Goal: Task Accomplishment & Management: Complete application form

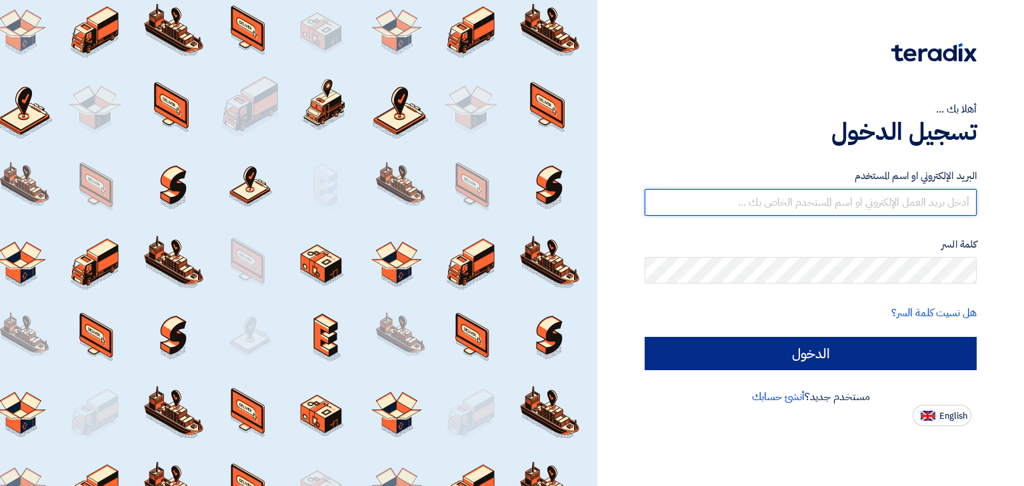
type input "[EMAIL_ADDRESS][DOMAIN_NAME]"
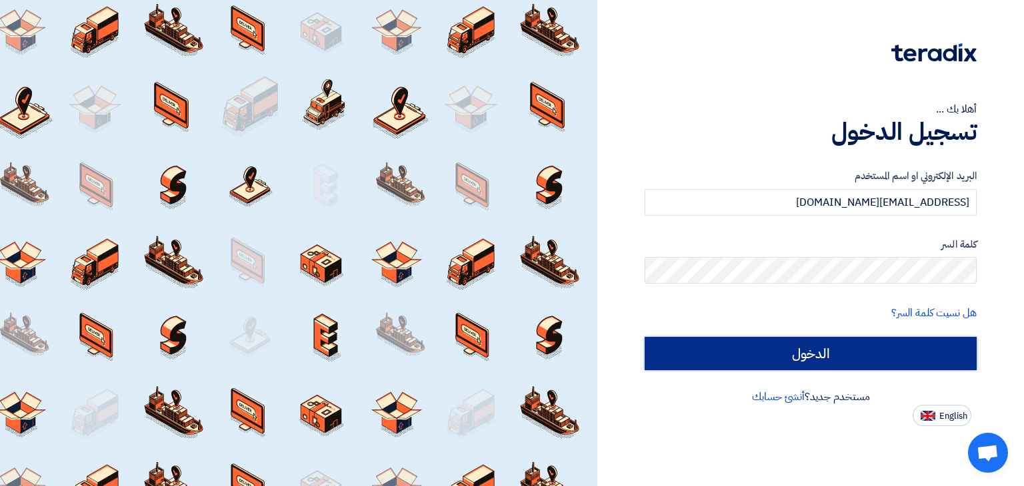
click at [929, 349] on input "الدخول" at bounding box center [810, 353] width 332 height 33
type input "Sign in"
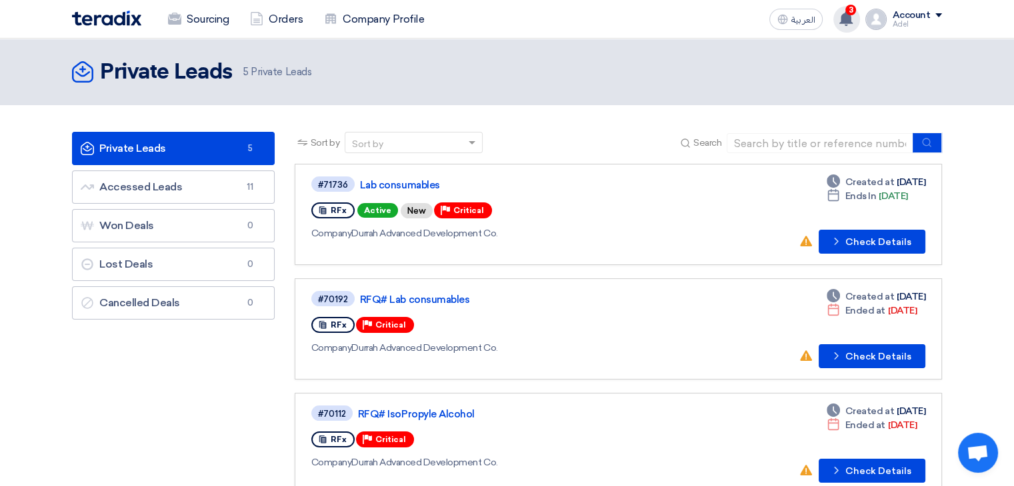
click at [848, 21] on use at bounding box center [845, 18] width 13 height 15
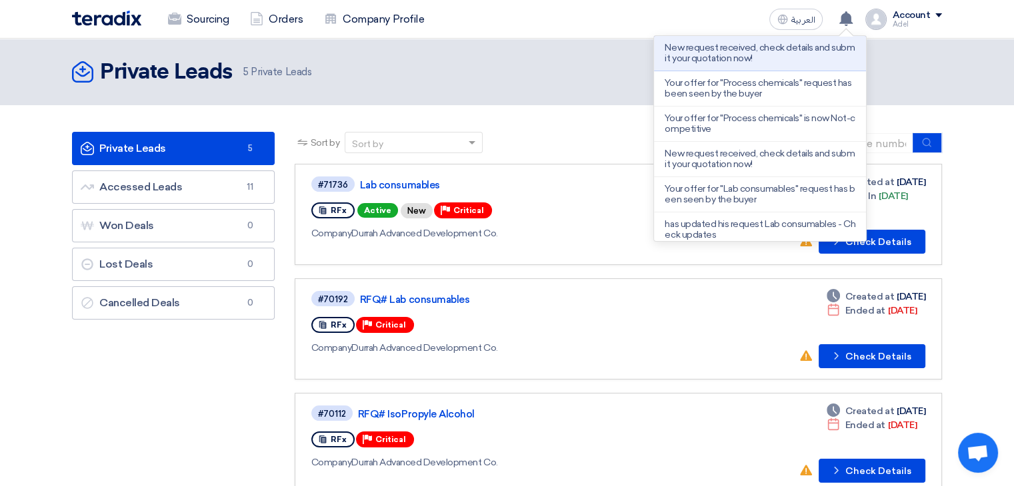
click at [521, 109] on section "Private Leads Private Leads 5 Accessed Leads Accessed Leads 11 Won Deals Won De…" at bounding box center [507, 435] width 1014 height 660
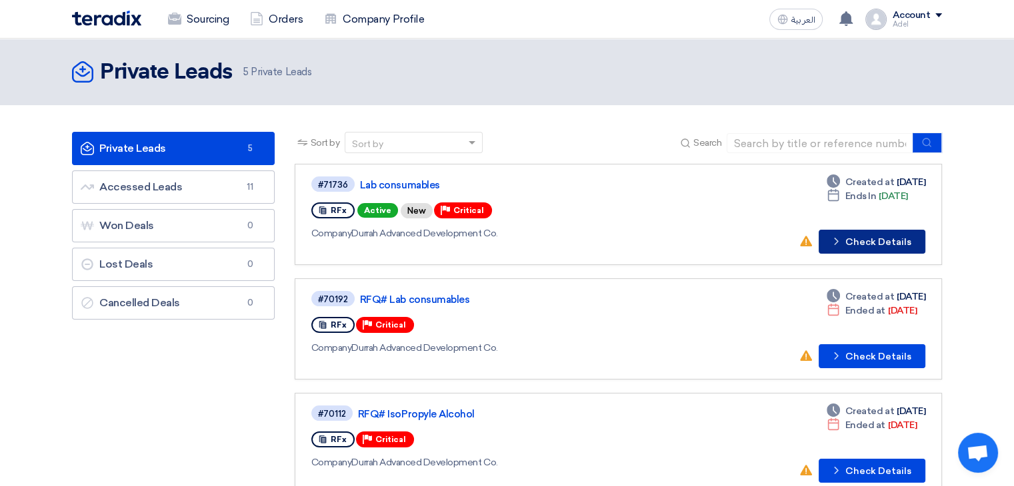
click at [897, 243] on button "Check details Check Details" at bounding box center [871, 242] width 107 height 24
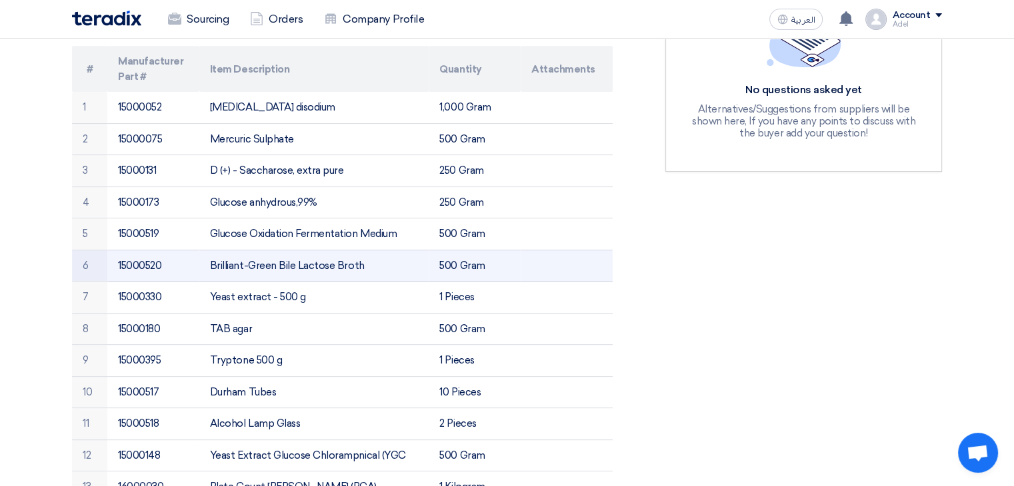
scroll to position [333, 0]
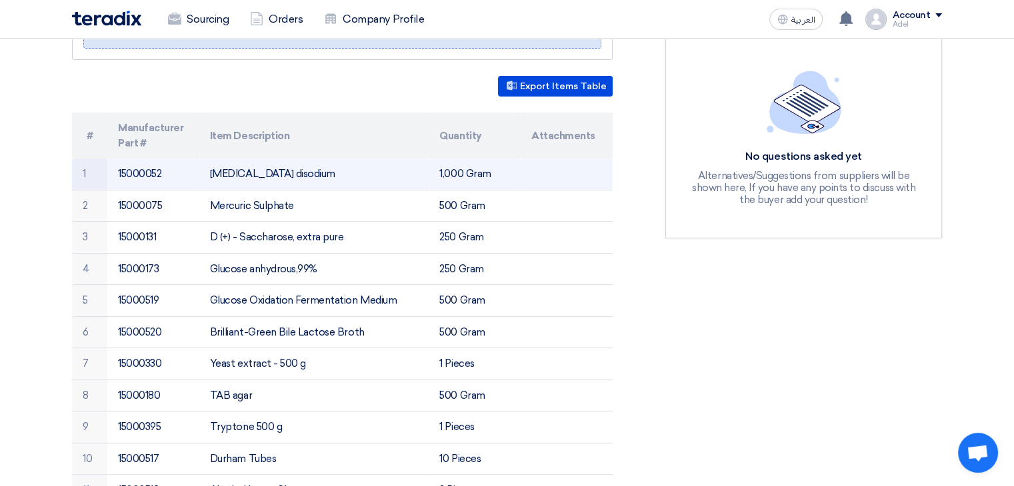
click at [379, 175] on td "[MEDICAL_DATA] disodium" at bounding box center [314, 174] width 230 height 31
copy tr "[MEDICAL_DATA] disodium"
click at [315, 176] on td "[MEDICAL_DATA] disodium" at bounding box center [314, 174] width 230 height 31
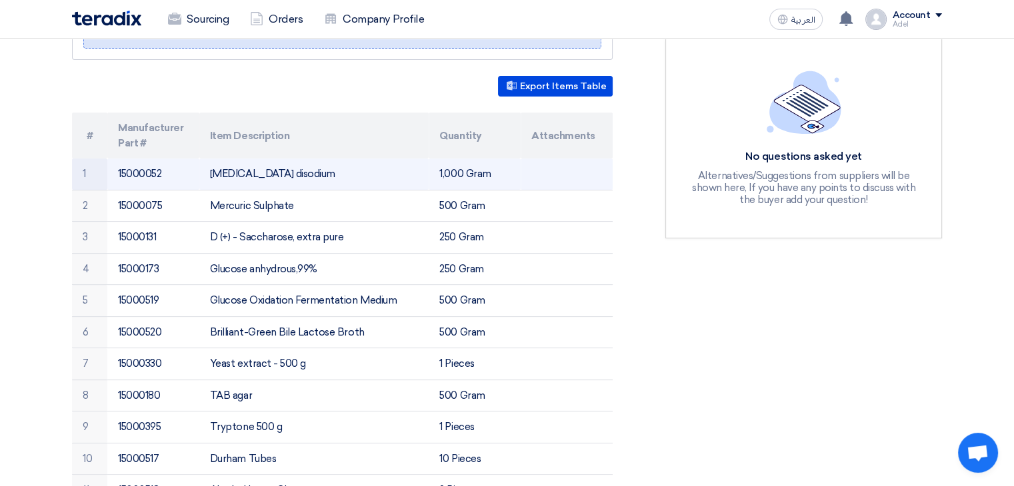
click at [315, 176] on td "[MEDICAL_DATA] disodium" at bounding box center [314, 174] width 230 height 31
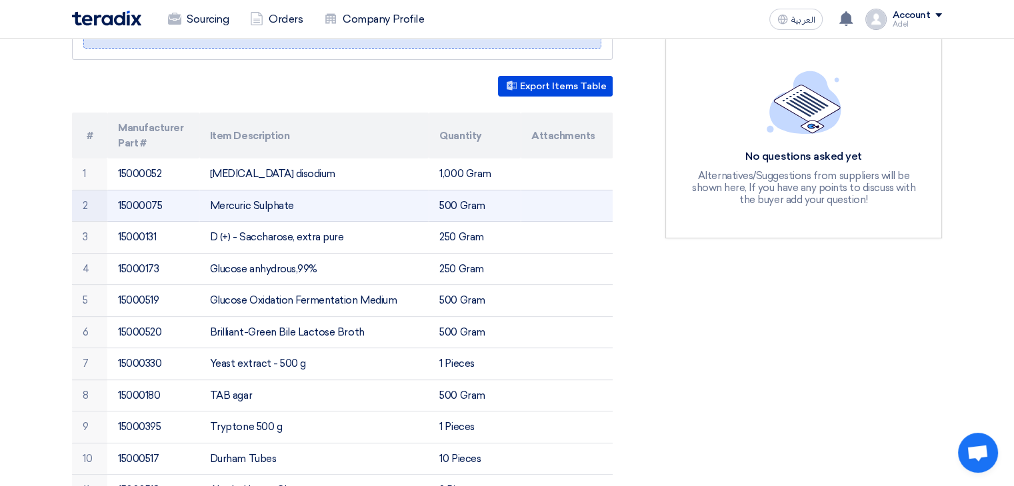
click at [246, 205] on td "Mercuric Sulphate" at bounding box center [314, 206] width 230 height 32
copy tr "Mercuric Sulphate"
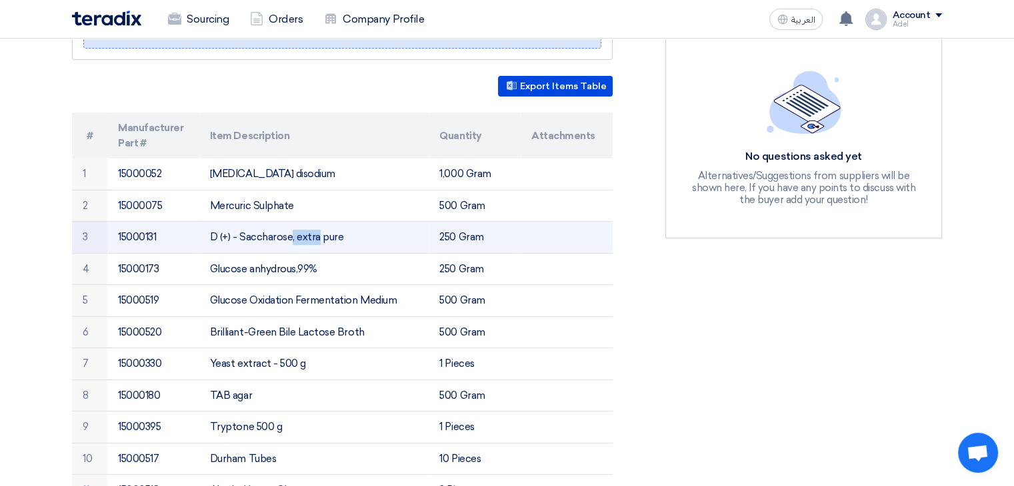
drag, startPoint x: 239, startPoint y: 238, endPoint x: 213, endPoint y: 227, distance: 27.7
click at [213, 227] on td "D (+) - Saccharose, extra pure" at bounding box center [314, 238] width 230 height 32
click at [239, 240] on td "D (+) - Saccharose, extra pure" at bounding box center [314, 238] width 230 height 32
click at [239, 237] on td "D (+) - Saccharose, extra pure" at bounding box center [314, 238] width 230 height 32
click at [241, 237] on td "D (+) - Saccharose, extra pure" at bounding box center [314, 238] width 230 height 32
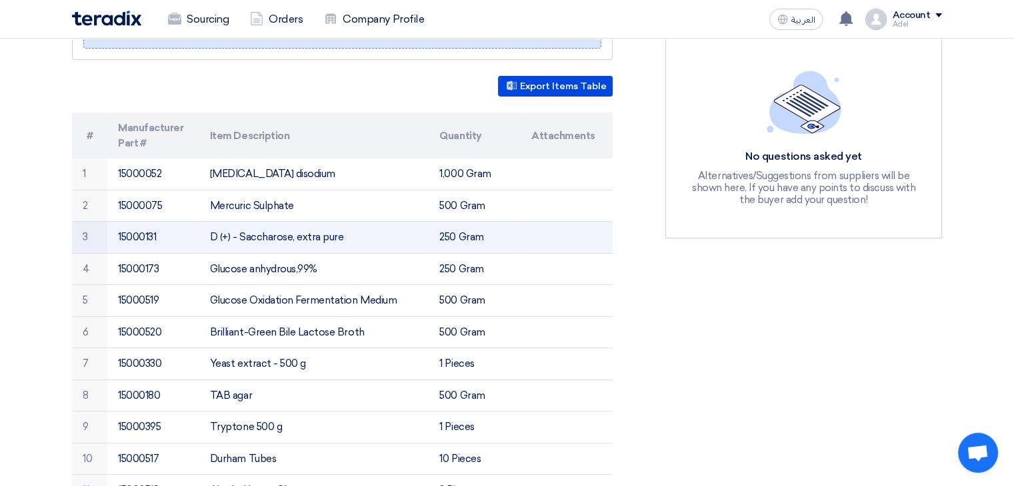
drag, startPoint x: 237, startPoint y: 233, endPoint x: 287, endPoint y: 237, distance: 49.4
click at [287, 237] on td "D (+) - Saccharose, extra pure" at bounding box center [314, 238] width 230 height 32
copy td "Saccharose"
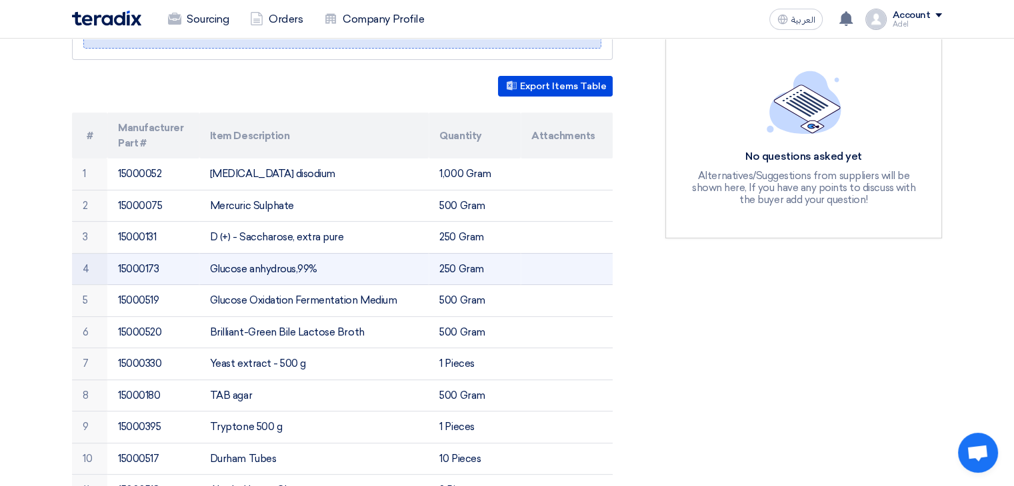
drag, startPoint x: 211, startPoint y: 266, endPoint x: 299, endPoint y: 264, distance: 88.0
click at [299, 264] on td "Glucose anhydrous,99%" at bounding box center [314, 269] width 230 height 32
click at [219, 268] on td "Glucose anhydrous,99%" at bounding box center [314, 269] width 230 height 32
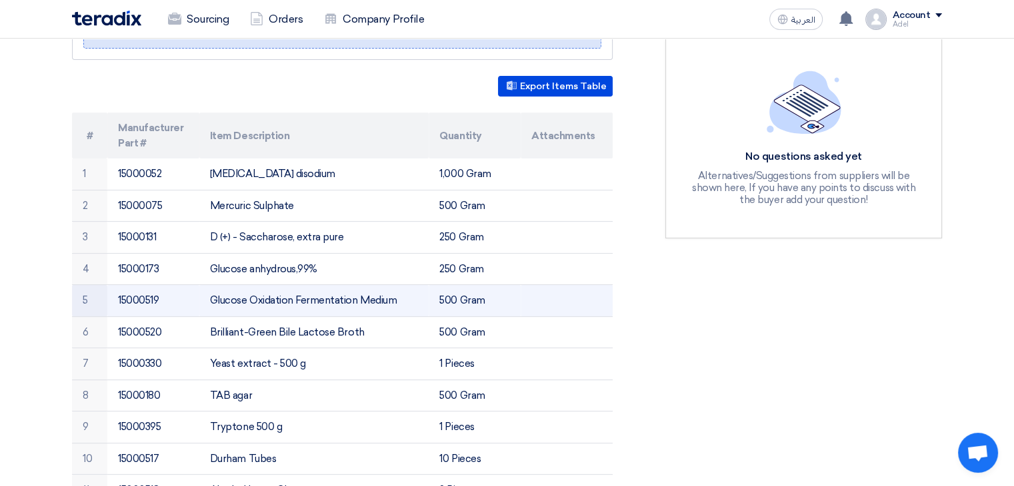
drag, startPoint x: 208, startPoint y: 301, endPoint x: 397, endPoint y: 299, distance: 189.3
click at [397, 299] on td "Glucose Oxidation Fermentation Medium" at bounding box center [314, 301] width 230 height 32
copy td "Glucose Oxidation Fermentation Medium"
click at [263, 305] on td "Glucose Oxidation Fermentation Medium" at bounding box center [314, 301] width 230 height 32
drag, startPoint x: 210, startPoint y: 297, endPoint x: 397, endPoint y: 299, distance: 187.3
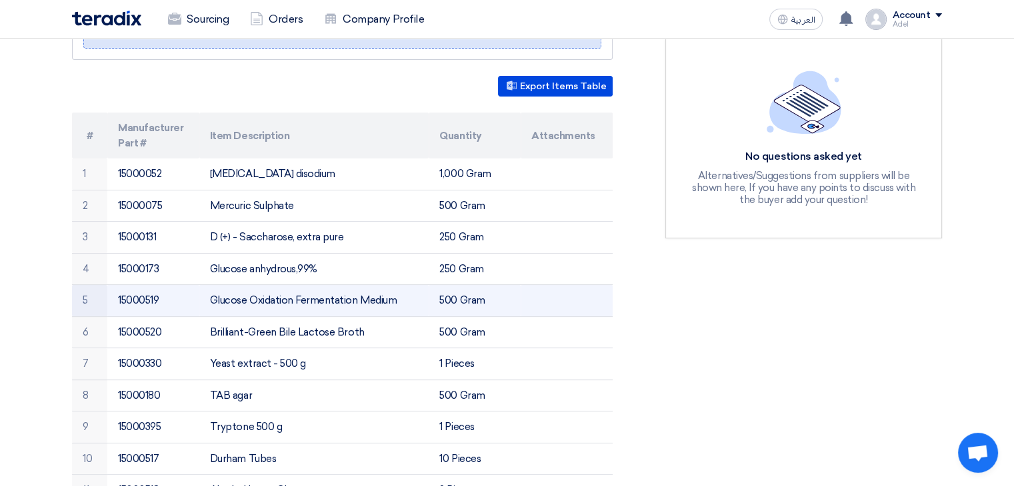
click at [397, 299] on td "Glucose Oxidation Fermentation Medium" at bounding box center [314, 301] width 230 height 32
copy td "Glucose Oxidation Fermentation Medium"
click at [368, 298] on td "Glucose Oxidation Fermentation Medium" at bounding box center [314, 301] width 230 height 32
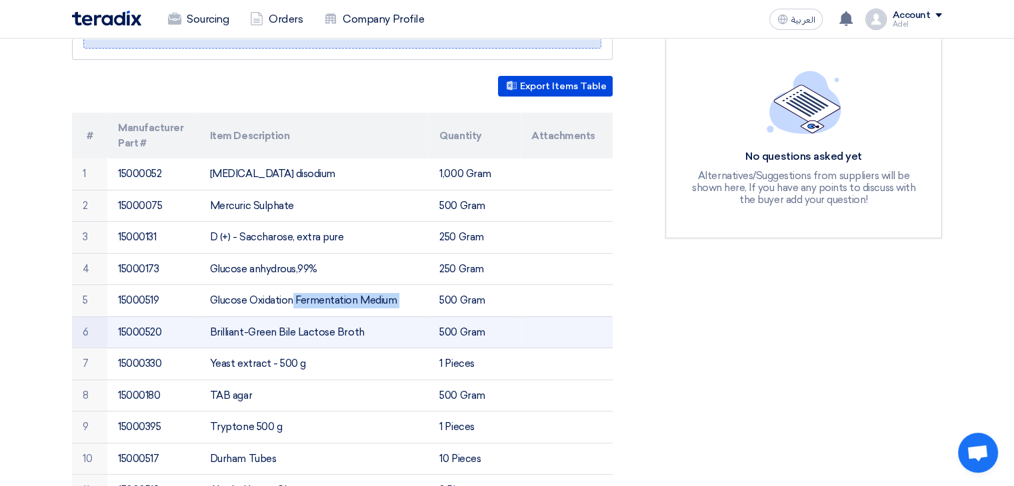
drag, startPoint x: 211, startPoint y: 329, endPoint x: 381, endPoint y: 327, distance: 169.9
click at [381, 327] on td "Brilliant-Green Bile Lactose Broth" at bounding box center [314, 333] width 230 height 32
copy td "Brilliant-Green Bile Lactose Broth"
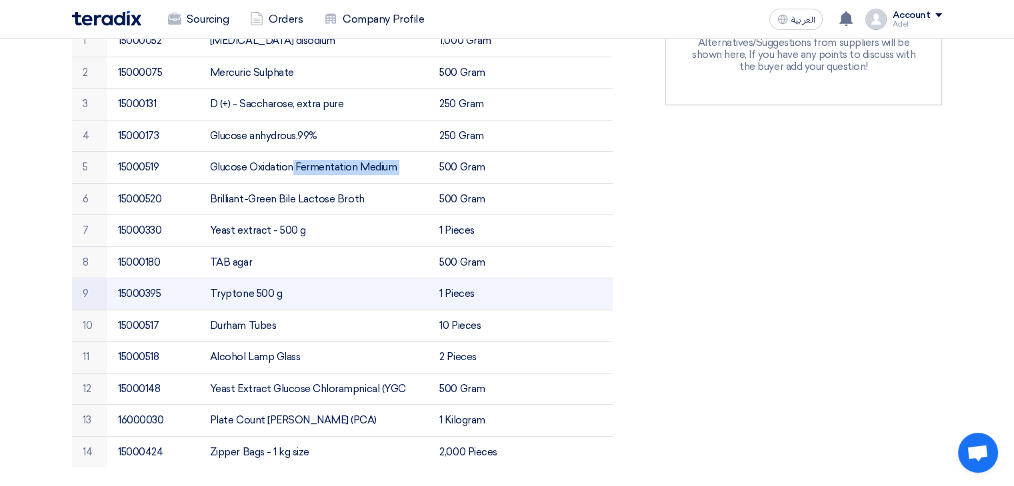
scroll to position [400, 0]
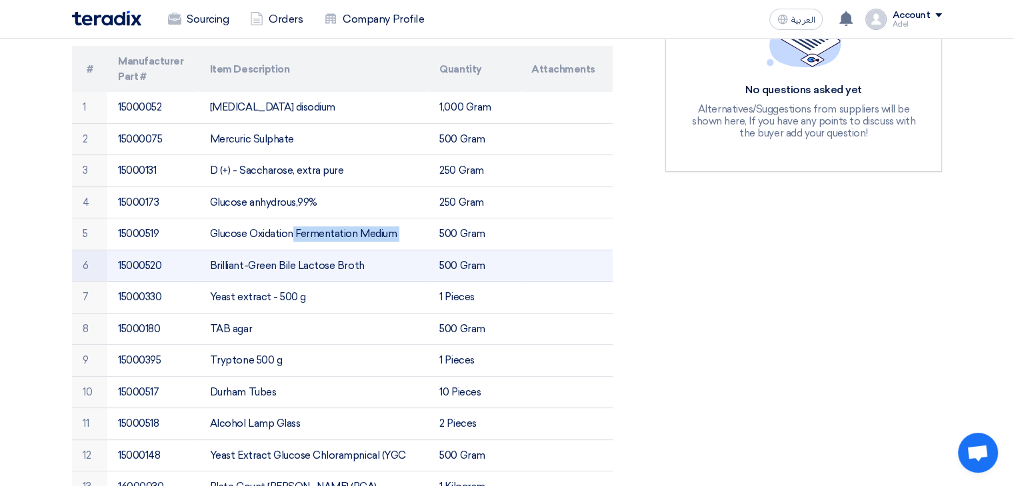
click at [341, 261] on td "Brilliant-Green Bile Lactose Broth" at bounding box center [314, 266] width 230 height 32
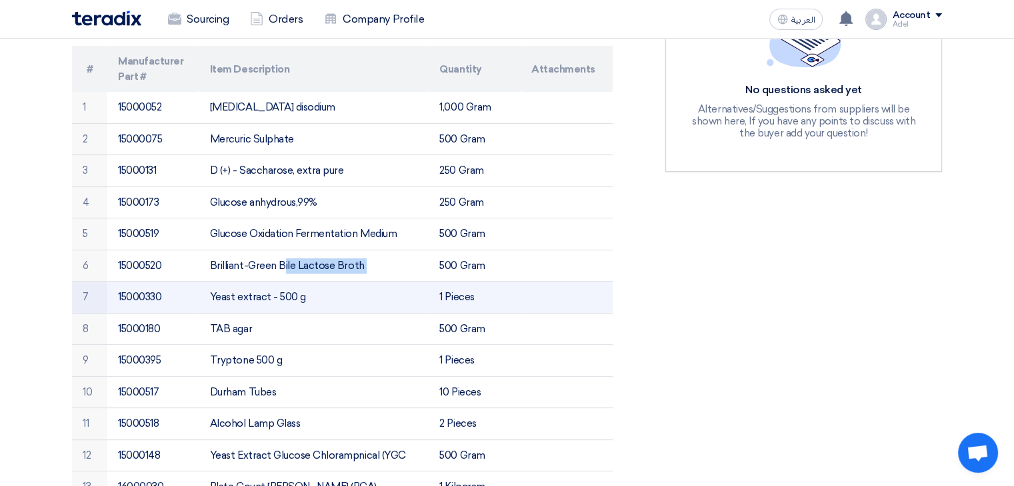
drag, startPoint x: 207, startPoint y: 292, endPoint x: 247, endPoint y: 292, distance: 40.7
click at [247, 292] on td "Yeast extract - 500 g" at bounding box center [314, 298] width 230 height 32
copy td "Yeast ex"
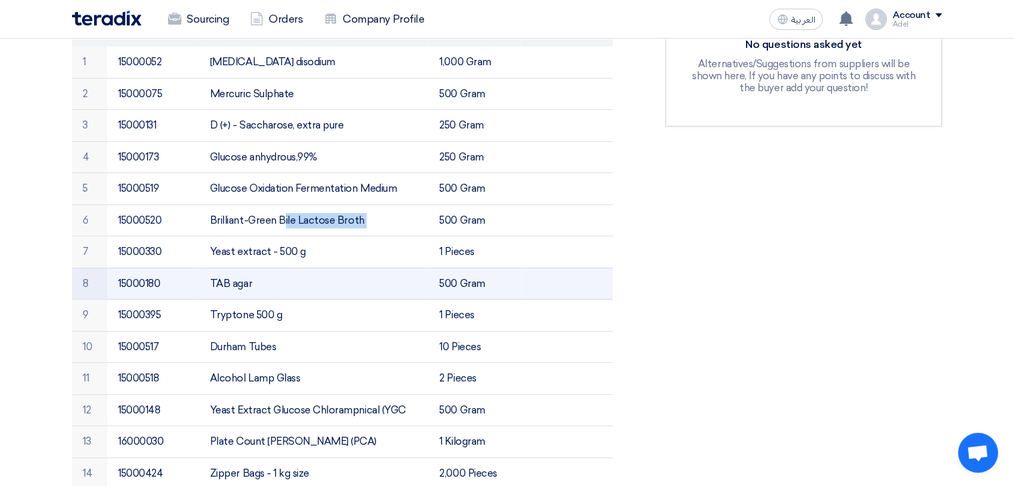
scroll to position [466, 0]
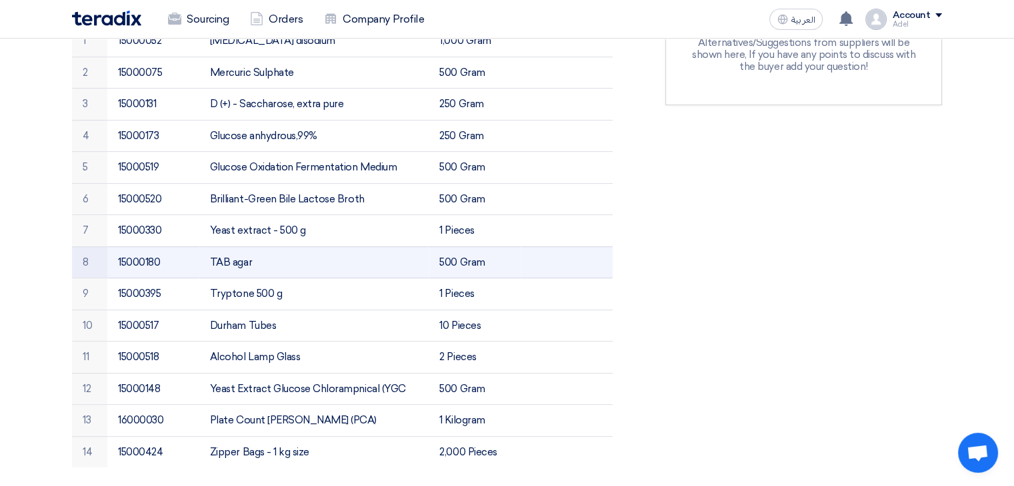
click at [223, 257] on td "TAB agar" at bounding box center [314, 263] width 230 height 32
copy td "TAB"
click at [221, 262] on td "TAB agar" at bounding box center [314, 263] width 230 height 32
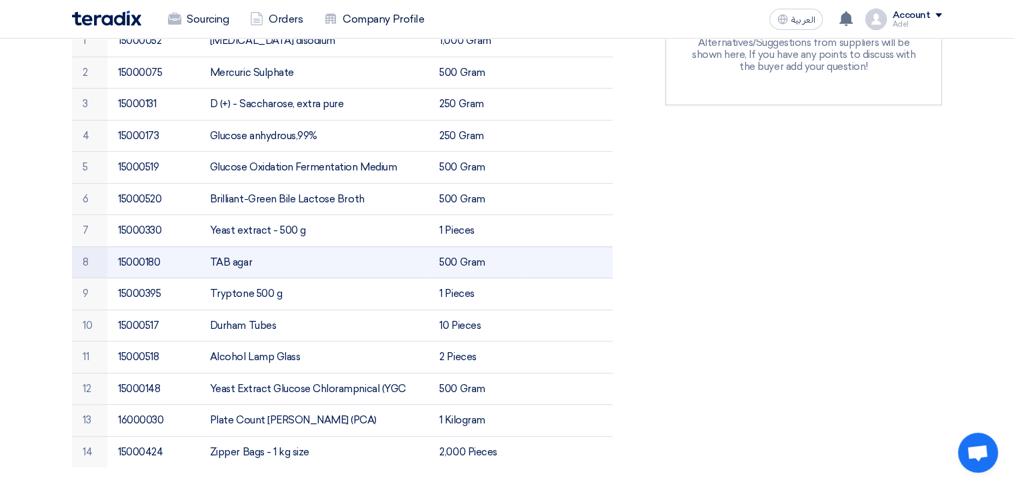
click at [221, 262] on td "TAB agar" at bounding box center [314, 263] width 230 height 32
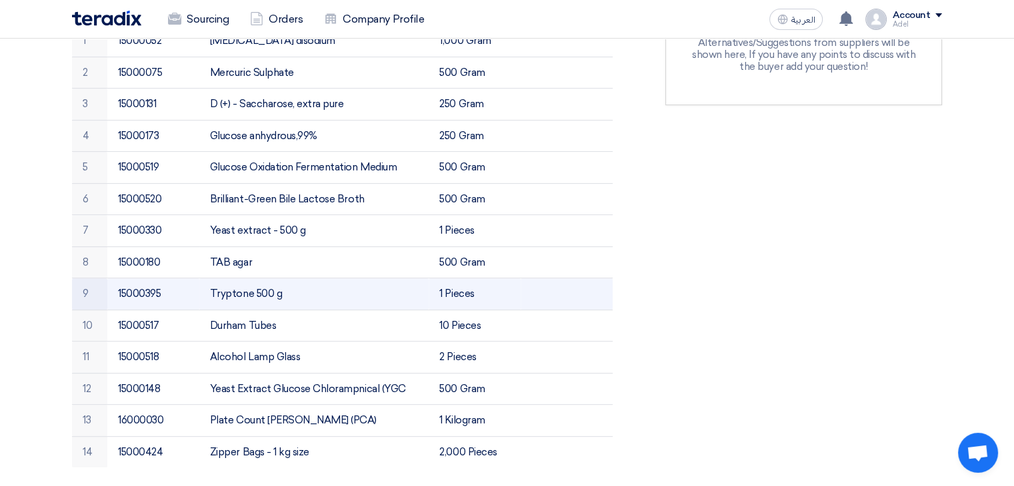
click at [231, 286] on td "Tryptone 500 g" at bounding box center [314, 295] width 230 height 32
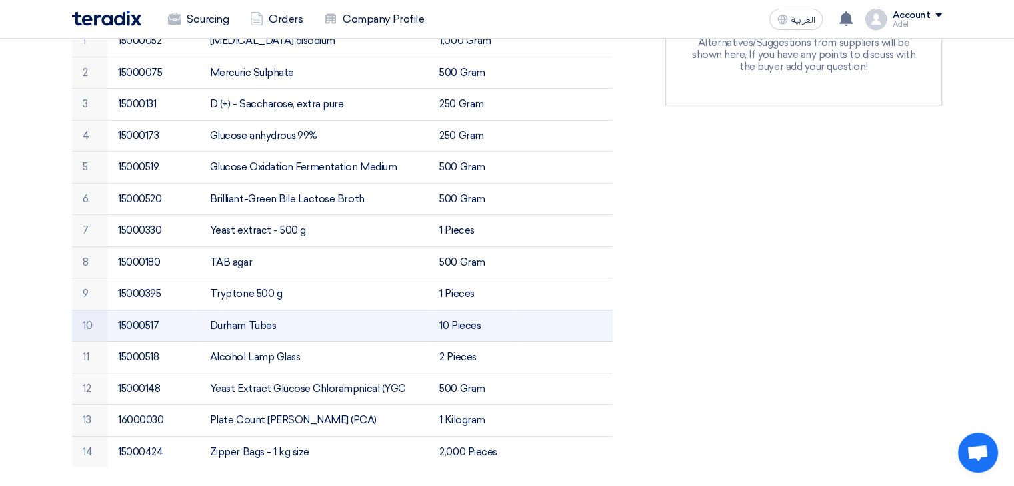
click at [225, 321] on td "Durham Tubes" at bounding box center [314, 326] width 230 height 32
copy td "[GEOGRAPHIC_DATA]"
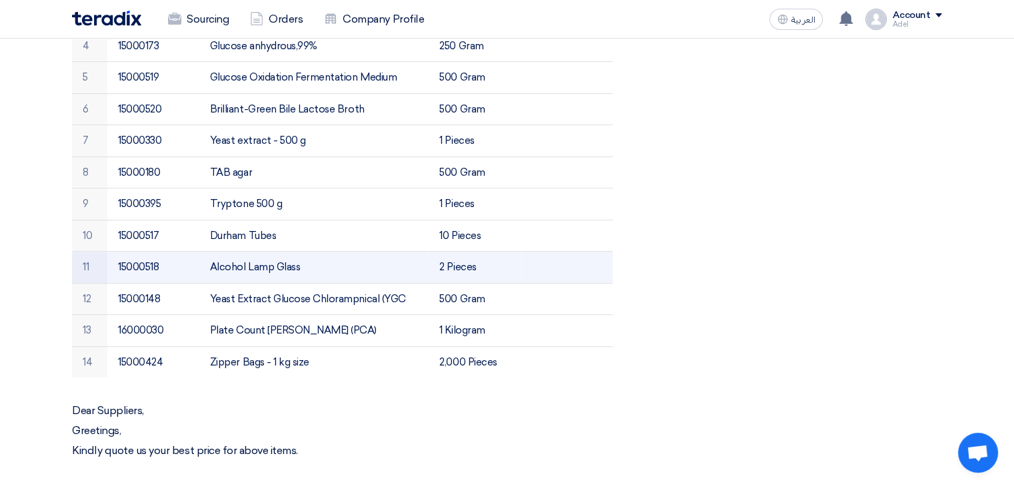
scroll to position [600, 0]
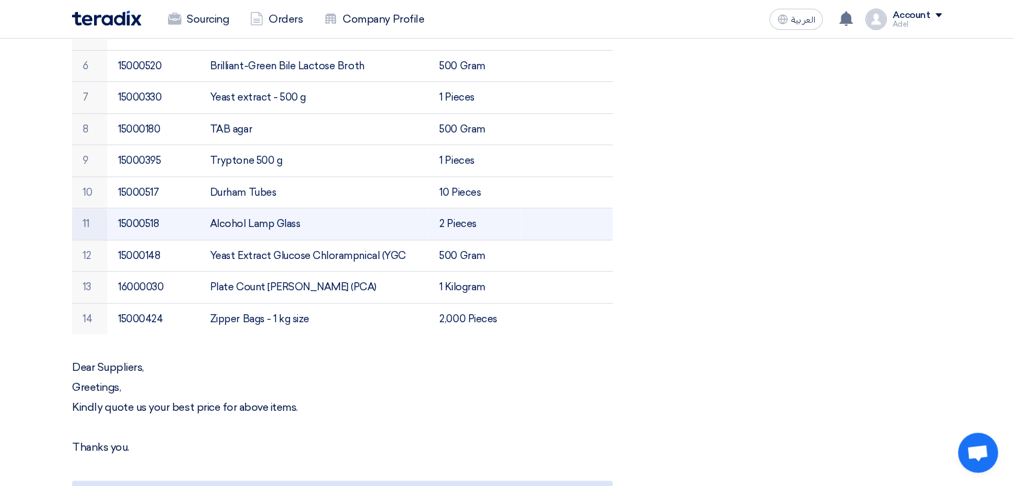
drag, startPoint x: 211, startPoint y: 219, endPoint x: 298, endPoint y: 223, distance: 87.4
click at [298, 223] on td "Alcohol Lamp Glass" at bounding box center [314, 225] width 230 height 32
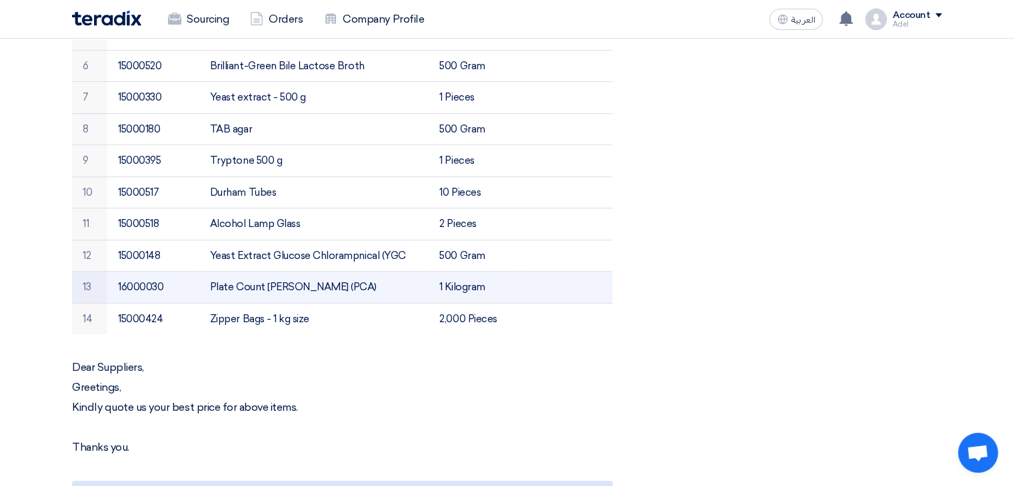
copy td "Alcohol Lamp Glass"
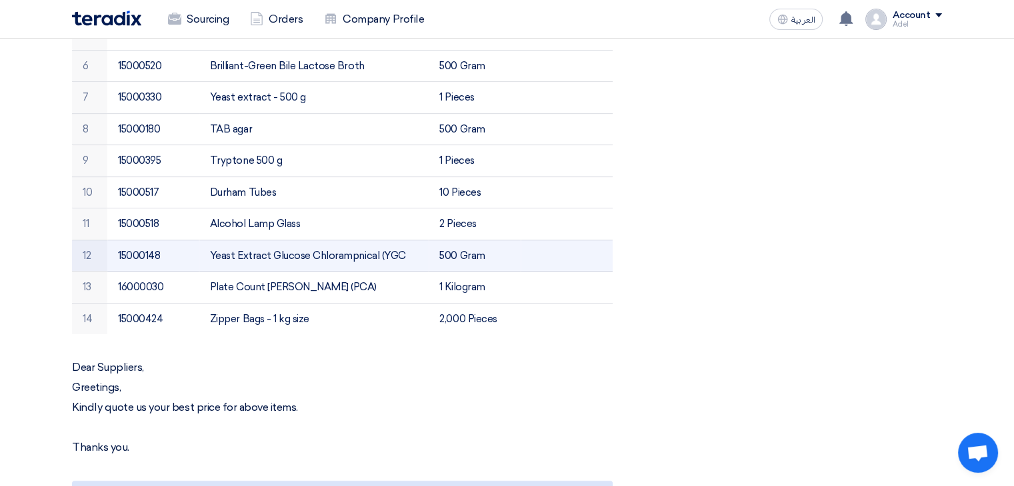
click at [280, 257] on td "Yeast Extract Glucose Chlorampnical (YGC" at bounding box center [314, 256] width 230 height 32
click at [289, 256] on td "Yeast Extract Glucose Chlorampnical (YGC" at bounding box center [314, 256] width 230 height 32
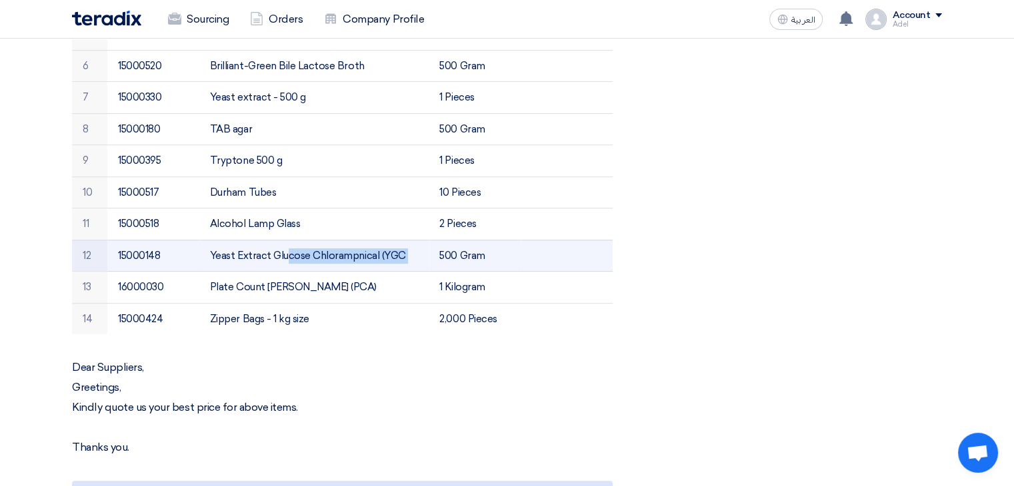
click at [289, 256] on td "Yeast Extract Glucose Chlorampnical (YGC" at bounding box center [314, 256] width 230 height 32
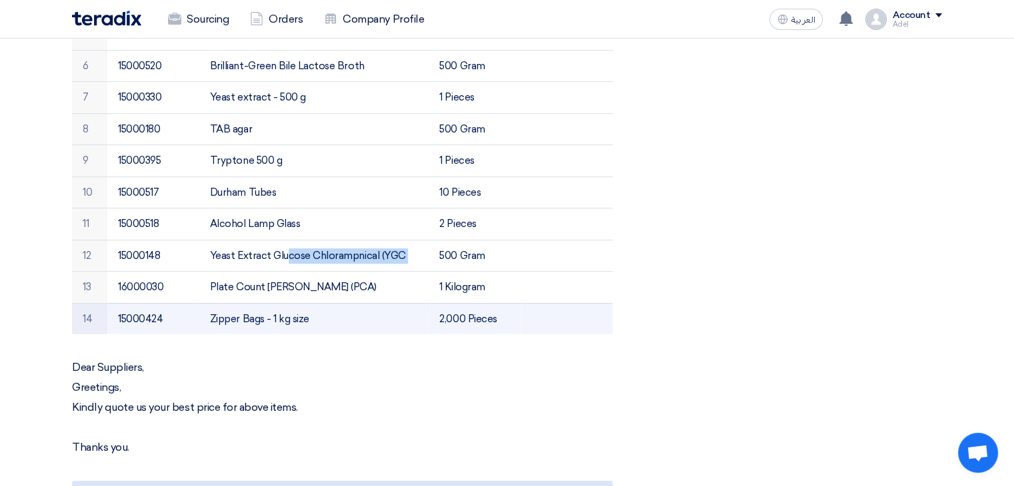
drag, startPoint x: 209, startPoint y: 316, endPoint x: 260, endPoint y: 319, distance: 50.7
click at [260, 319] on td "Zipper Bags - 1 kg size" at bounding box center [314, 318] width 230 height 31
click at [233, 315] on td "Zipper Bags - 1 kg size" at bounding box center [314, 318] width 230 height 31
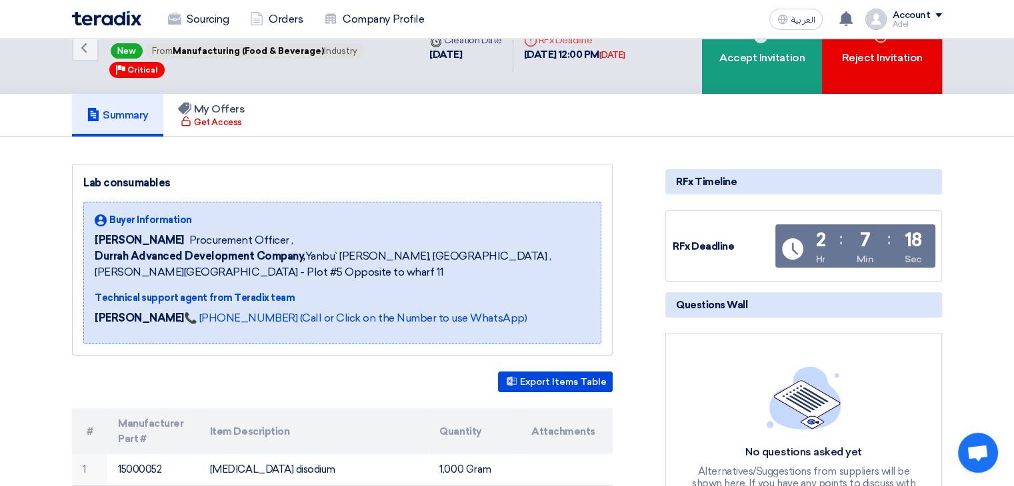
scroll to position [0, 0]
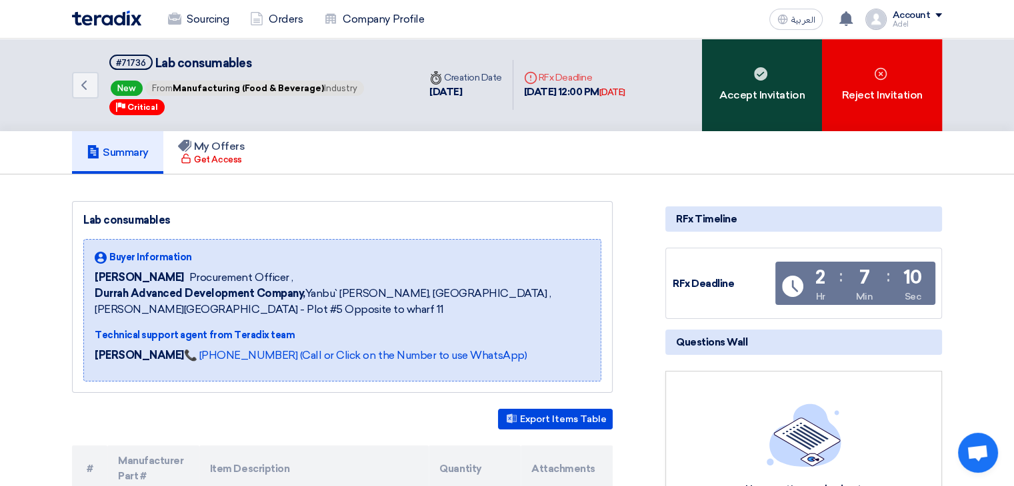
click at [754, 93] on div "Accept Invitation" at bounding box center [762, 85] width 120 height 93
